Goal: Task Accomplishment & Management: Manage account settings

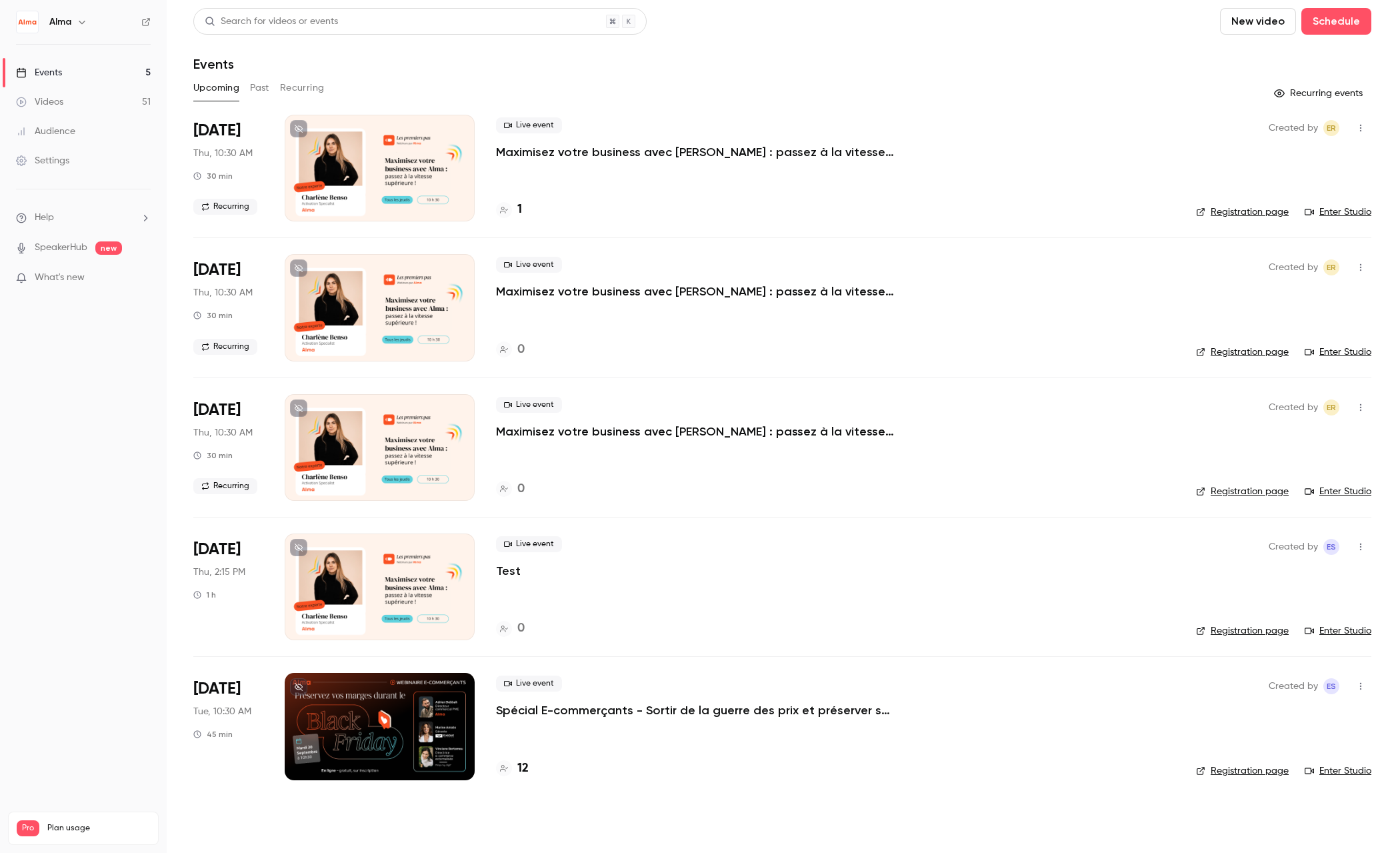
click at [619, 717] on p "Spécial E-commerçants - Sortir de la guerre des prix et préserver ses marges pe…" at bounding box center [696, 710] width 400 height 16
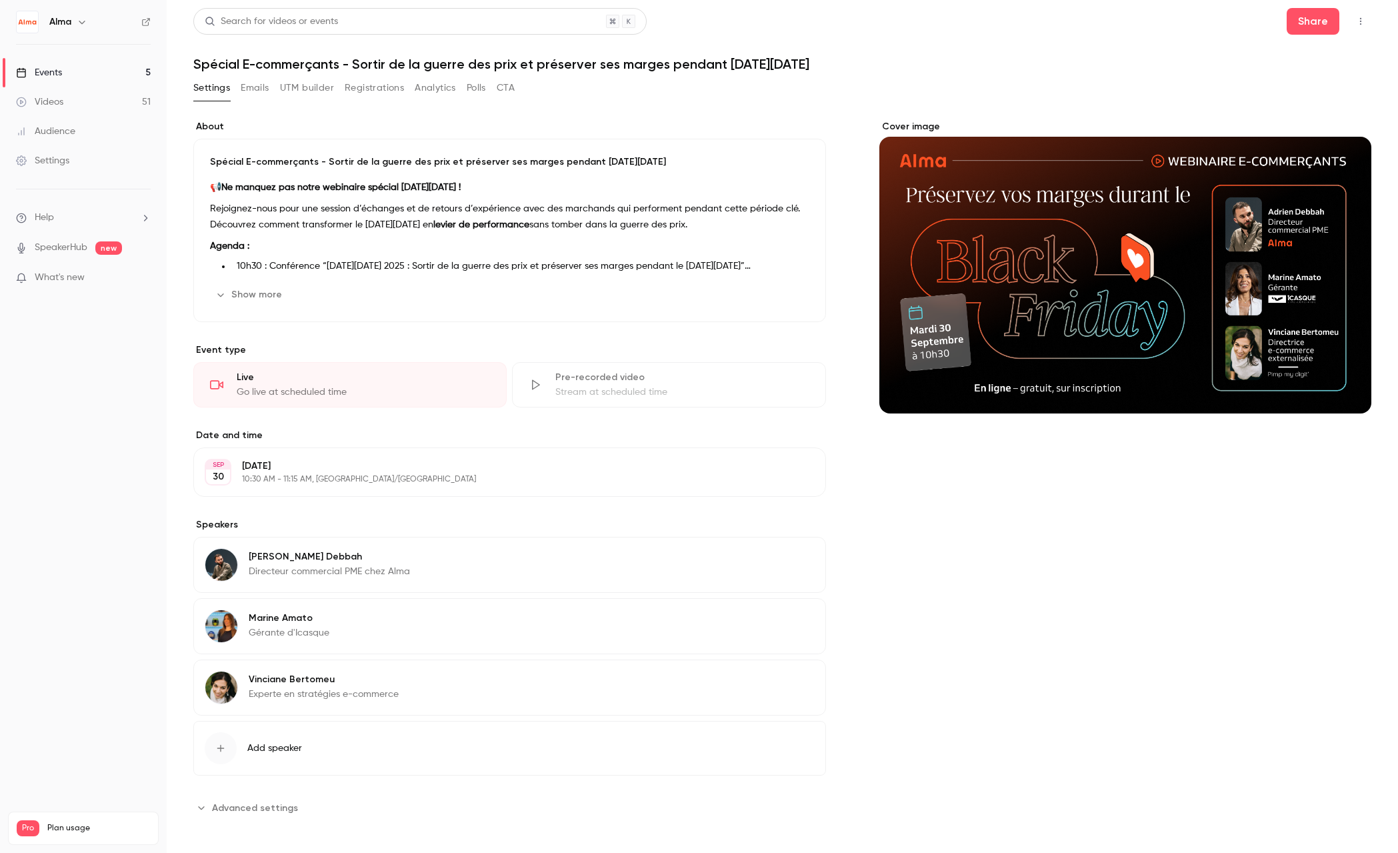
click at [447, 93] on button "Analytics" at bounding box center [435, 87] width 41 height 21
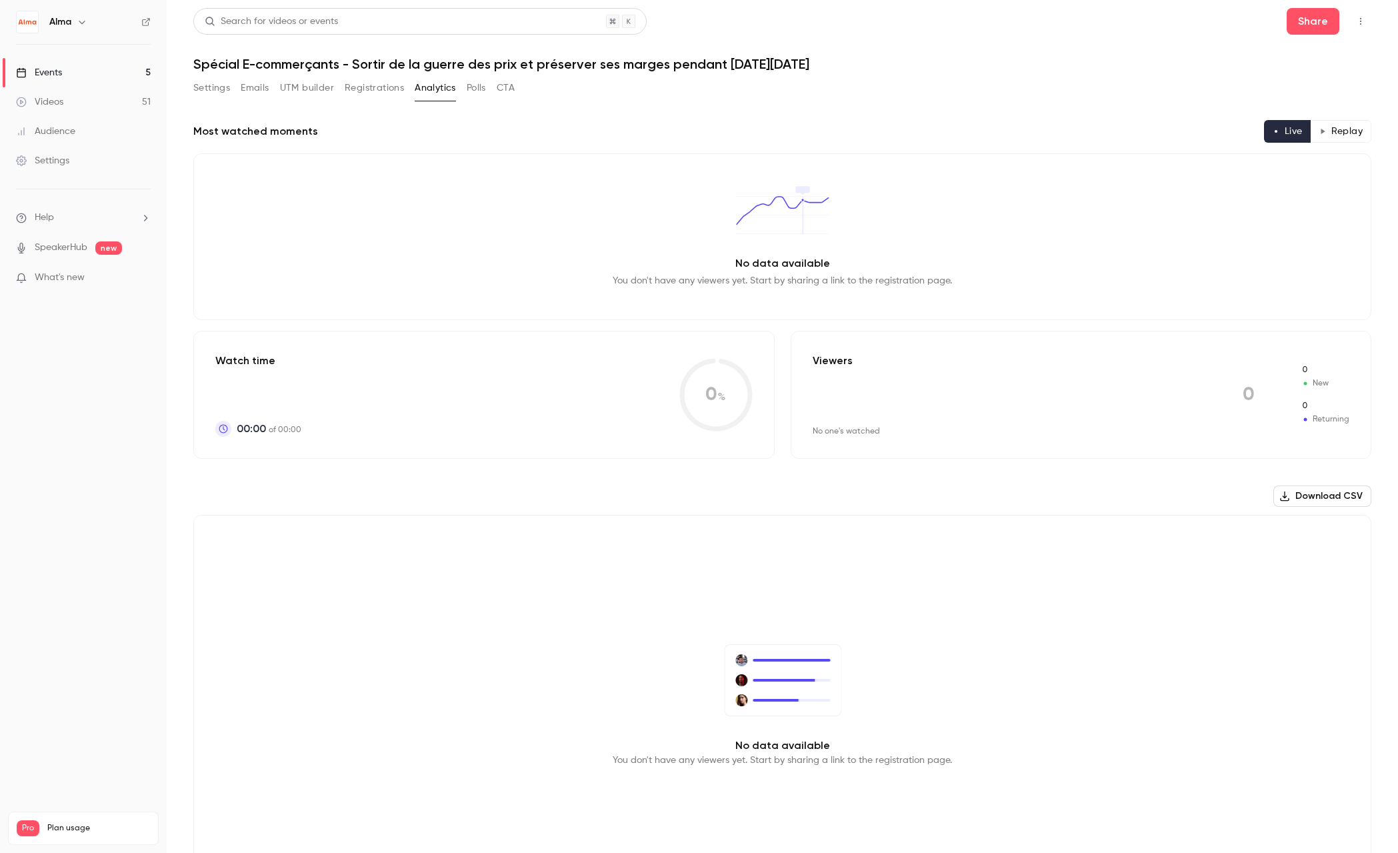
click at [257, 89] on button "Emails" at bounding box center [255, 87] width 28 height 21
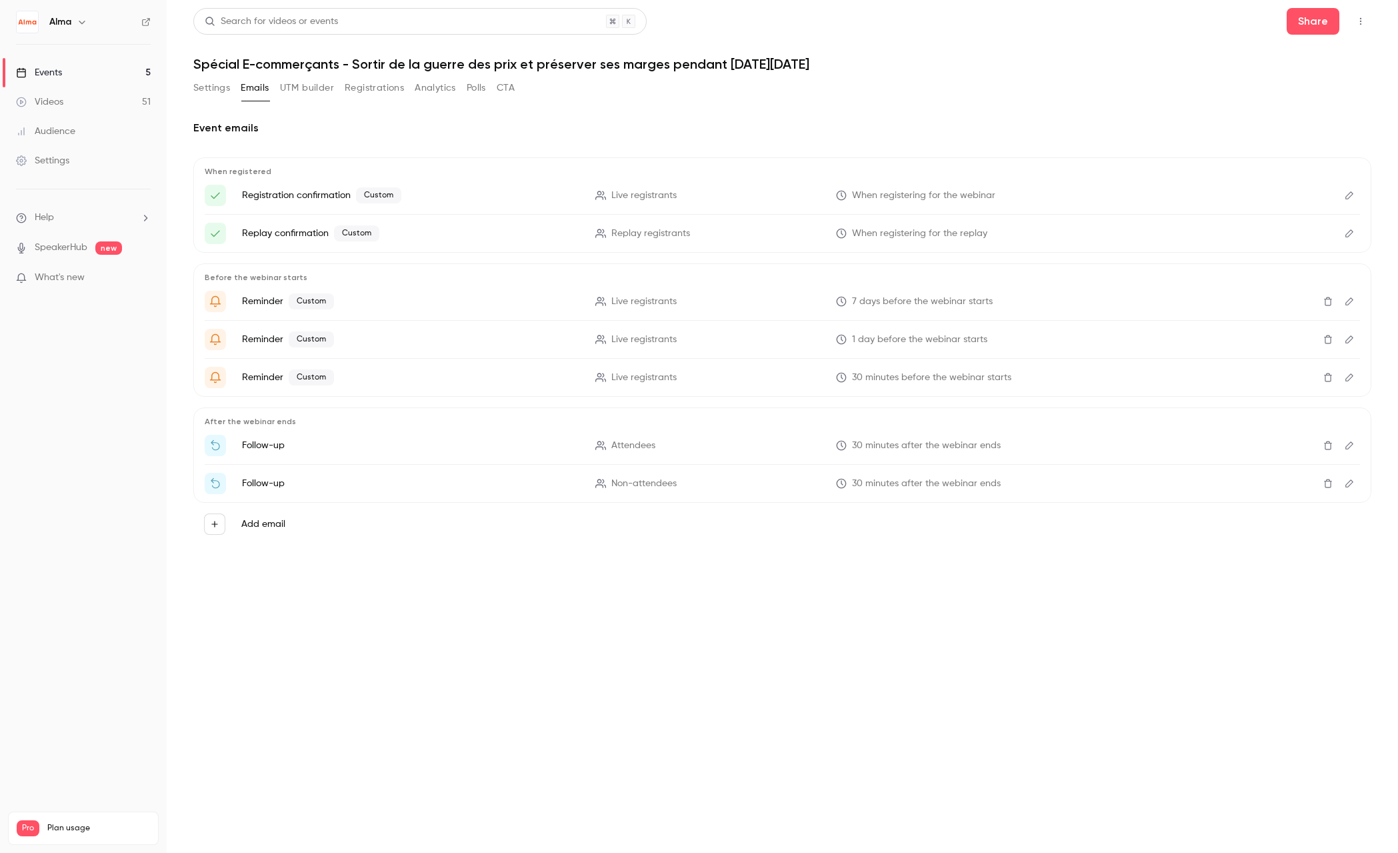
click at [363, 87] on button "Registrations" at bounding box center [374, 87] width 59 height 21
